Goal: Task Accomplishment & Management: Use online tool/utility

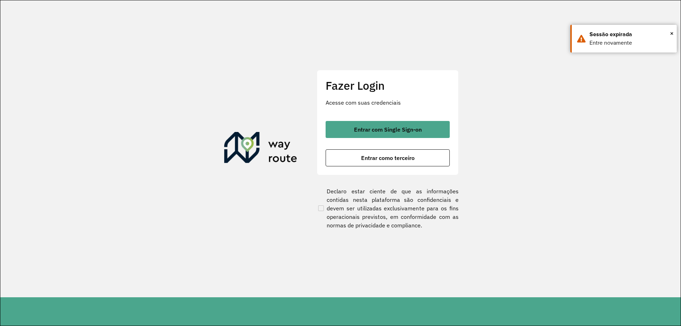
click at [389, 118] on div "Fazer Login Acesse com suas credenciais Entrar com Single Sign-on Entrar como t…" at bounding box center [388, 122] width 142 height 105
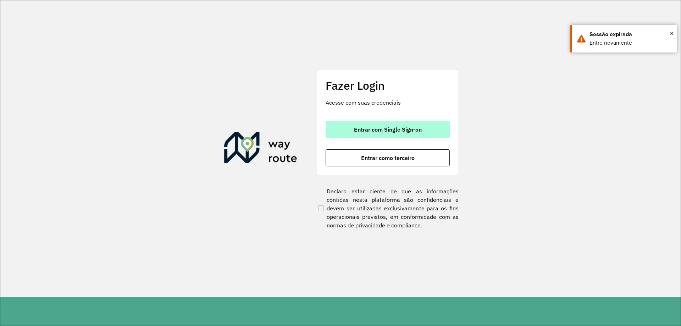
click at [388, 122] on button "Entrar com Single Sign-on" at bounding box center [388, 129] width 124 height 17
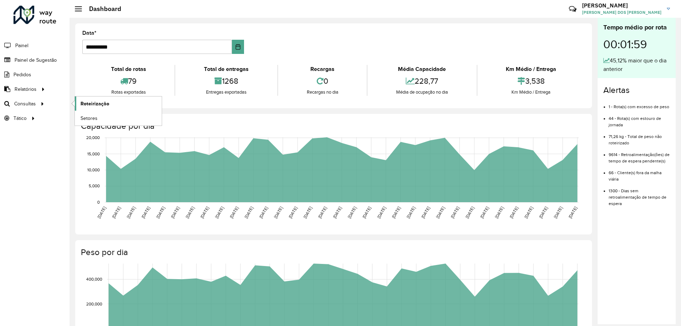
click at [124, 105] on link "Roteirização" at bounding box center [118, 103] width 87 height 14
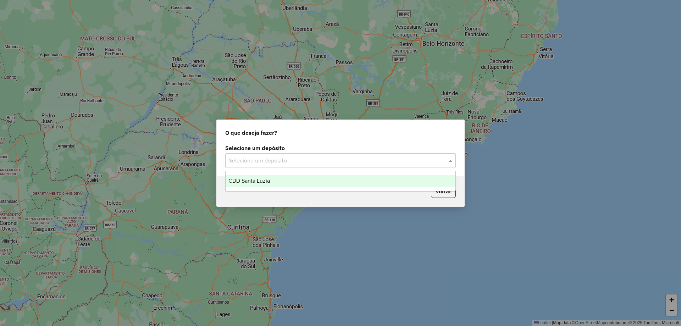
click at [303, 166] on div "Selecione um depósito" at bounding box center [340, 160] width 231 height 14
click at [297, 177] on div "CDD Santa Luzia" at bounding box center [341, 181] width 230 height 12
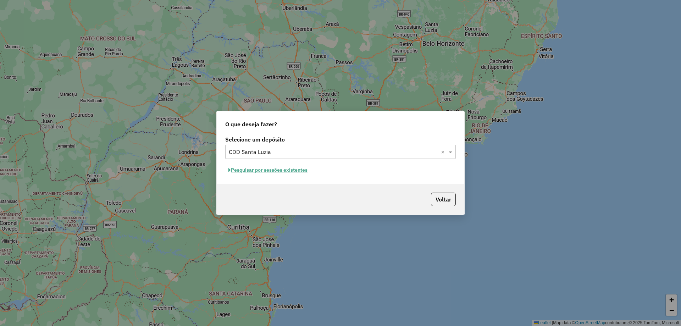
click at [281, 171] on button "Pesquisar por sessões existentes" at bounding box center [267, 170] width 85 height 11
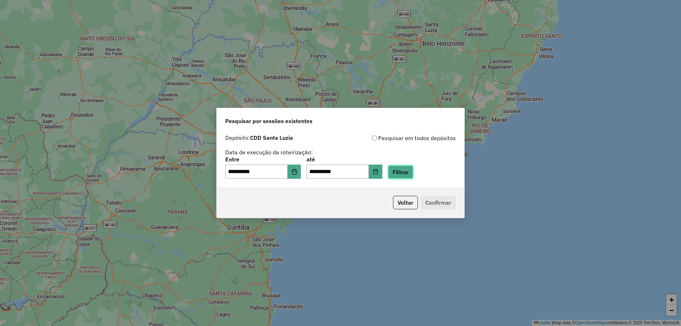
click at [408, 167] on button "Filtrar" at bounding box center [400, 171] width 25 height 13
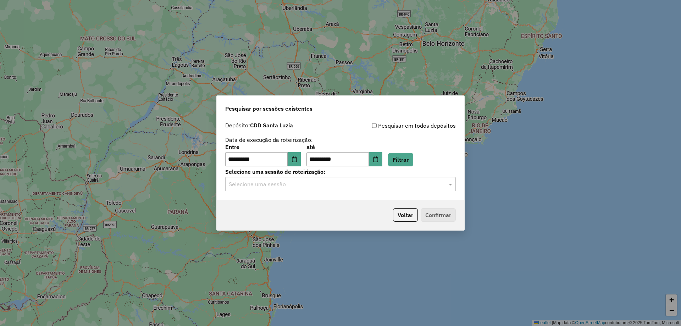
click at [294, 184] on input "text" at bounding box center [333, 184] width 209 height 9
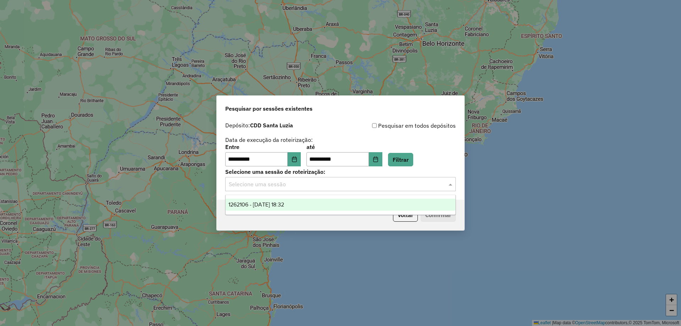
click at [286, 200] on div "1262106 - 09/09/2025 18:32" at bounding box center [341, 205] width 230 height 12
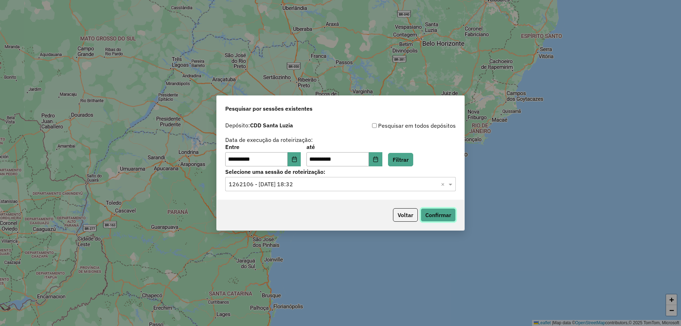
click at [425, 213] on button "Confirmar" at bounding box center [438, 214] width 35 height 13
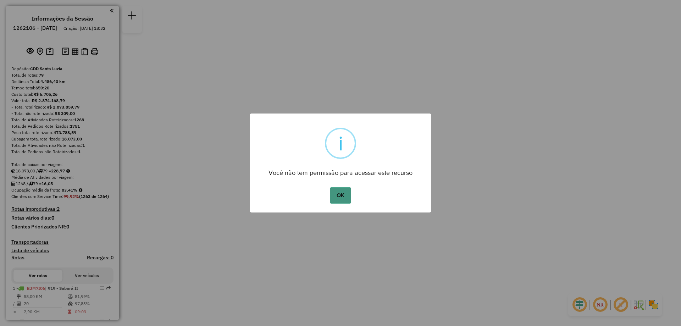
click at [345, 197] on button "OK" at bounding box center [340, 195] width 21 height 16
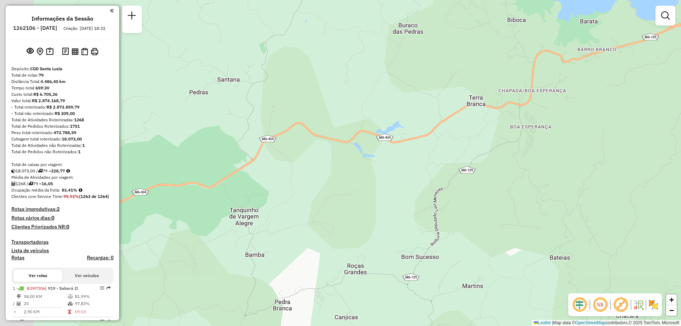
drag, startPoint x: 232, startPoint y: 219, endPoint x: 543, endPoint y: 98, distance: 333.7
click at [542, 98] on div "Janela de atendimento Grade de atendimento Capacidade Transportadoras Veículos …" at bounding box center [340, 163] width 681 height 326
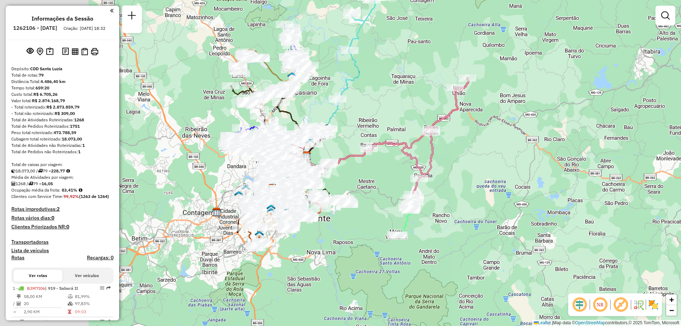
drag, startPoint x: 469, startPoint y: 136, endPoint x: 524, endPoint y: 114, distance: 59.5
click at [520, 116] on div "Janela de atendimento Grade de atendimento Capacidade Transportadoras Veículos …" at bounding box center [340, 163] width 681 height 326
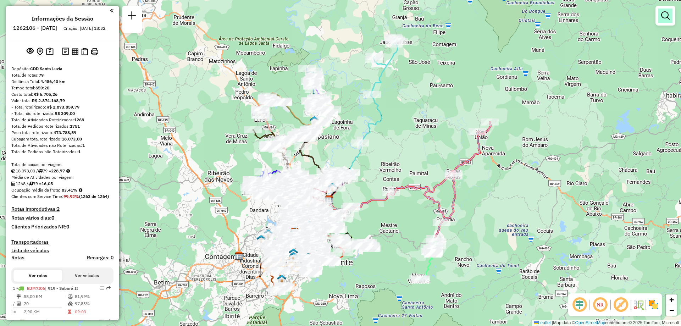
click at [667, 14] on em at bounding box center [665, 15] width 9 height 9
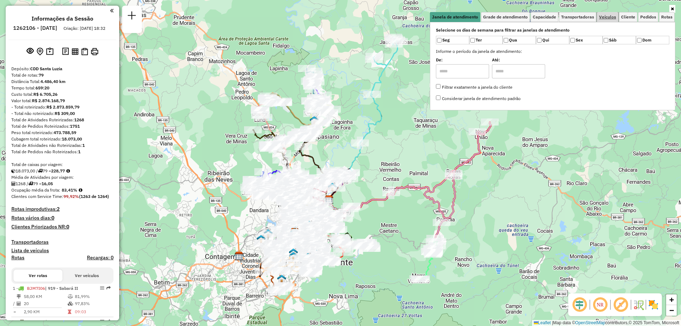
click at [609, 17] on span "Veículos" at bounding box center [607, 17] width 17 height 4
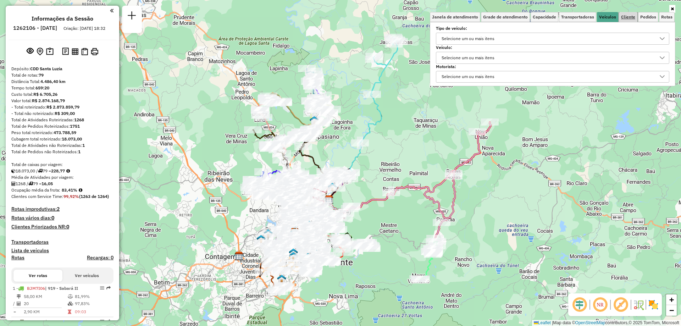
click at [634, 17] on span "Cliente" at bounding box center [628, 17] width 14 height 4
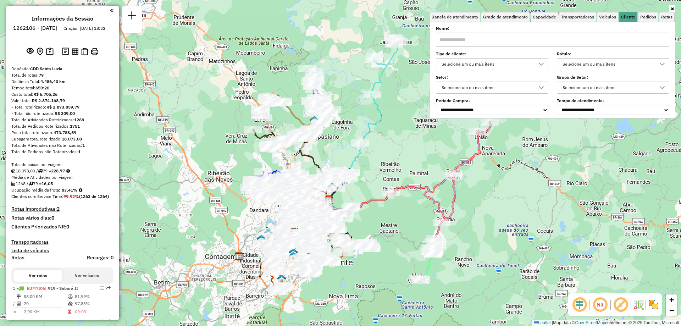
click at [495, 65] on div "Selecione um ou mais itens" at bounding box center [486, 64] width 95 height 11
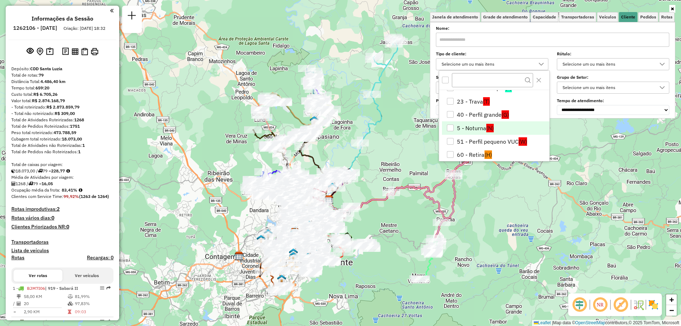
scroll to position [71, 0]
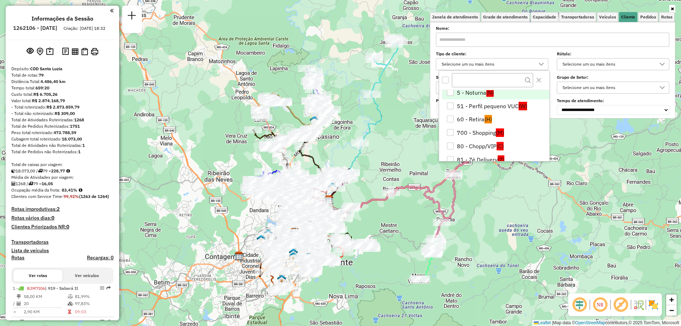
click at [480, 93] on li "5 - Noturna (N)" at bounding box center [495, 92] width 107 height 13
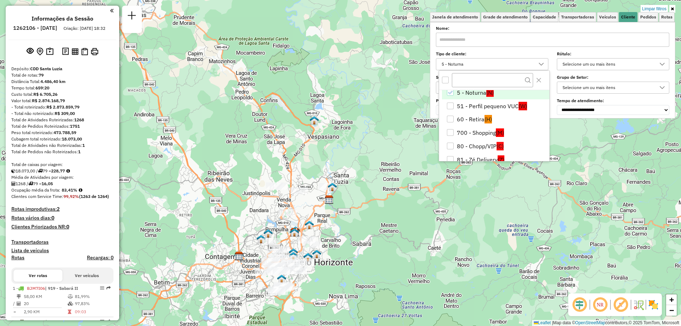
click at [388, 234] on div "Limpar filtros Janela de atendimento Grade de atendimento Capacidade Transporta…" at bounding box center [340, 163] width 681 height 326
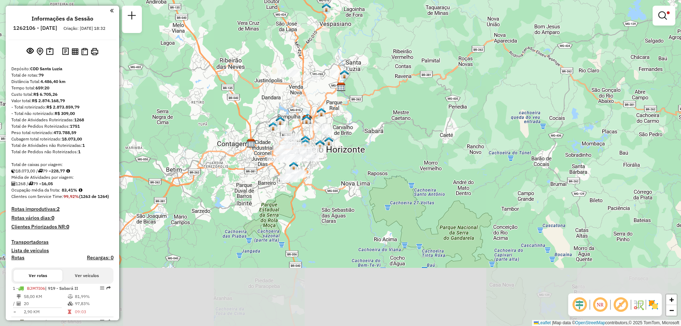
drag, startPoint x: 346, startPoint y: 242, endPoint x: 359, endPoint y: 127, distance: 116.4
click at [359, 127] on div "Limpar filtros Janela de atendimento Grade de atendimento Capacidade Transporta…" at bounding box center [340, 163] width 681 height 326
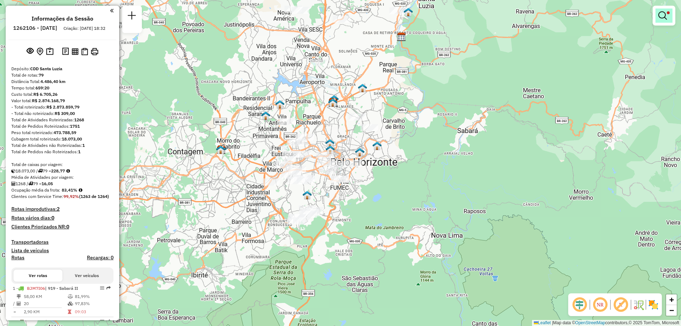
click at [663, 15] on em at bounding box center [662, 15] width 9 height 9
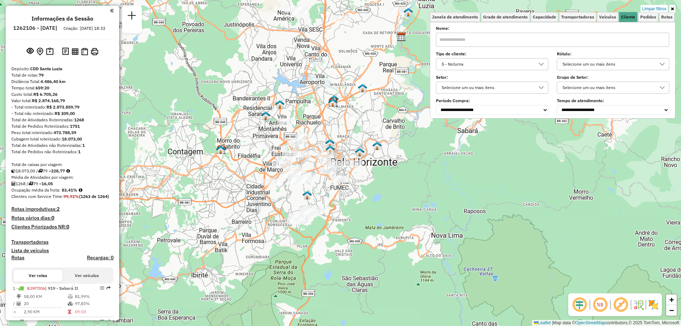
click at [480, 62] on div "5 - Noturna" at bounding box center [486, 64] width 95 height 11
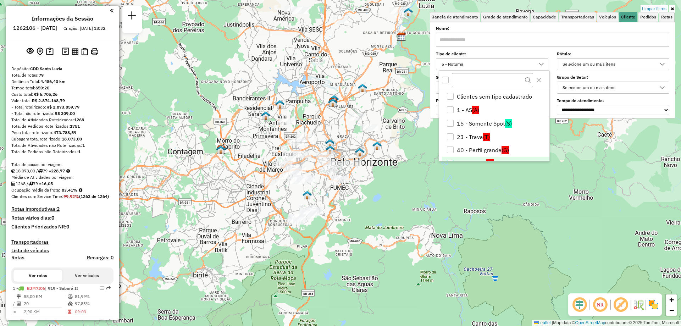
scroll to position [9, 0]
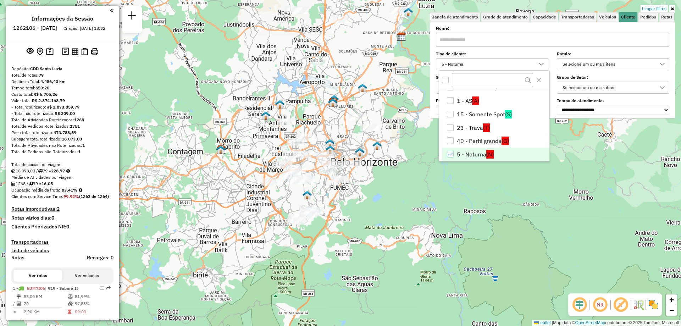
click at [450, 154] on icon "5 - Noturna" at bounding box center [450, 154] width 5 height 5
click at [595, 110] on select "**********" at bounding box center [613, 110] width 112 height 10
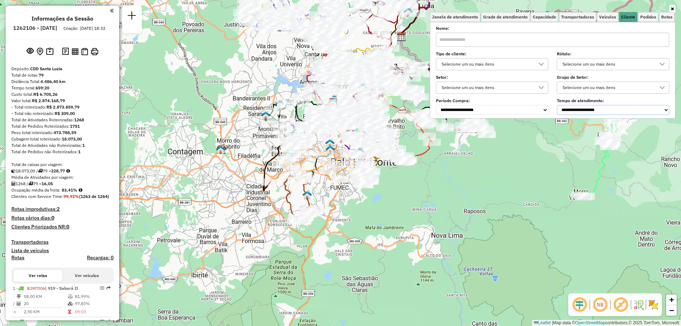
select select "********"
click at [558, 105] on select "**********" at bounding box center [613, 110] width 112 height 10
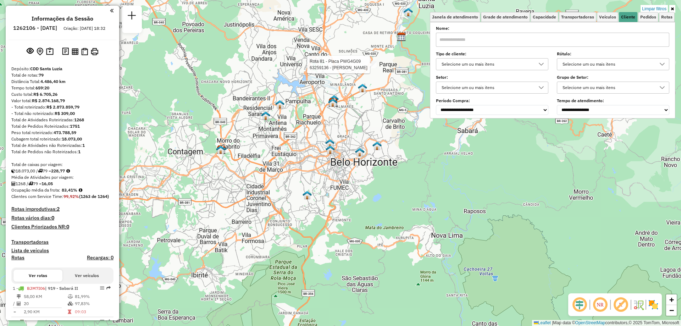
select select "**********"
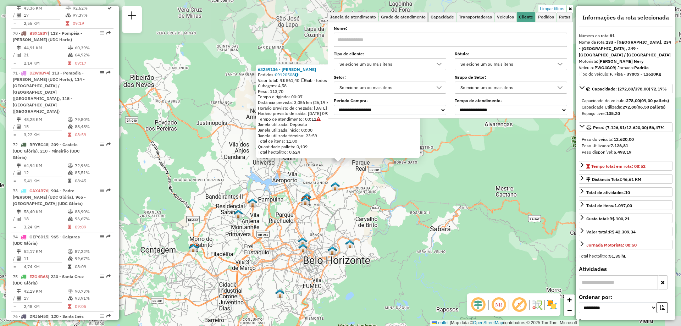
scroll to position [3500, 0]
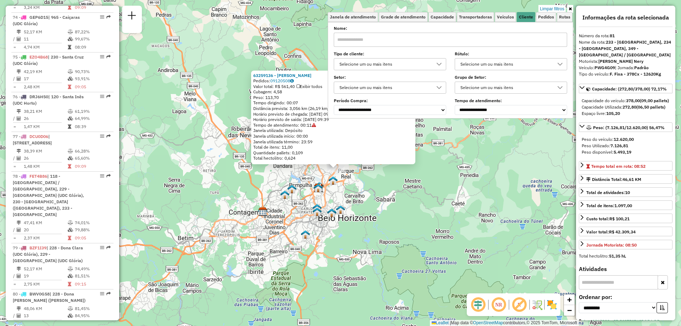
click at [498, 174] on div "63259136 - LUCIANA SILVA Pedidos: 09120508 Valor total: R$ 561,40 Exibir todos …" at bounding box center [340, 163] width 681 height 326
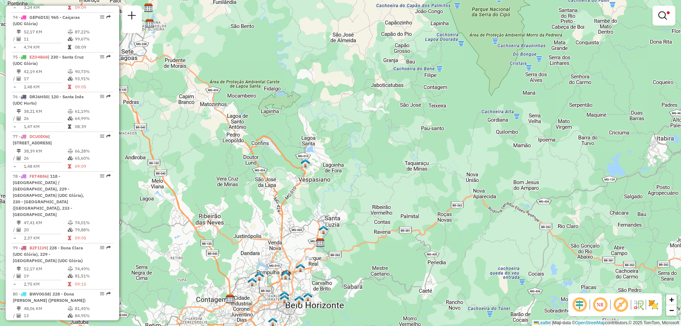
drag, startPoint x: 460, startPoint y: 150, endPoint x: 428, endPoint y: 238, distance: 93.2
click at [428, 238] on div "Limpar filtros Janela de atendimento Grade de atendimento Capacidade Transporta…" at bounding box center [340, 163] width 681 height 326
